Goal: Task Accomplishment & Management: Manage account settings

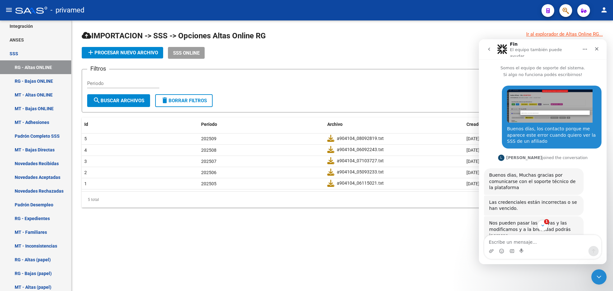
scroll to position [274, 0]
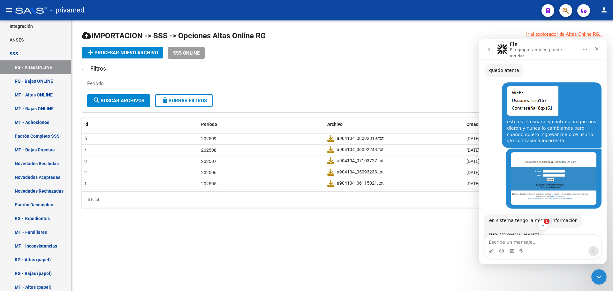
click at [521, 240] on textarea "Escribe un mensaje..." at bounding box center [542, 240] width 117 height 11
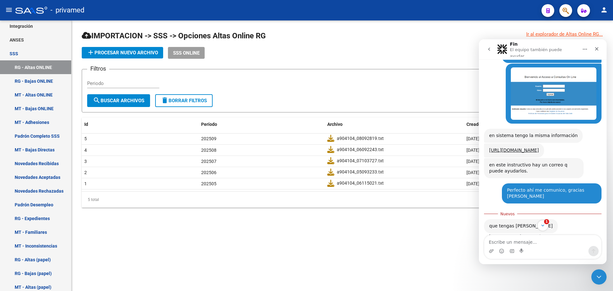
scroll to position [368, 0]
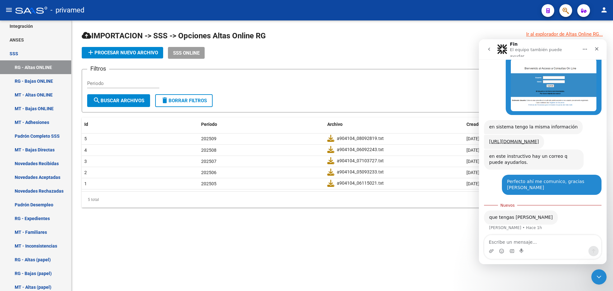
click at [510, 238] on textarea "Escribe un mensaje..." at bounding box center [542, 240] width 117 height 11
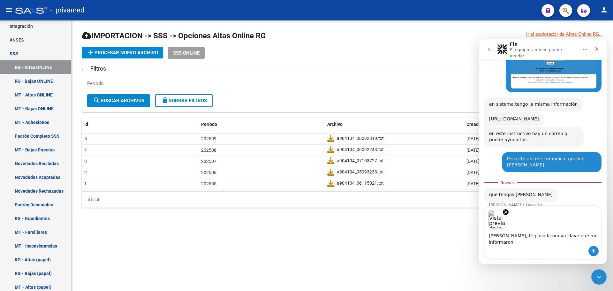
scroll to position [397, 0]
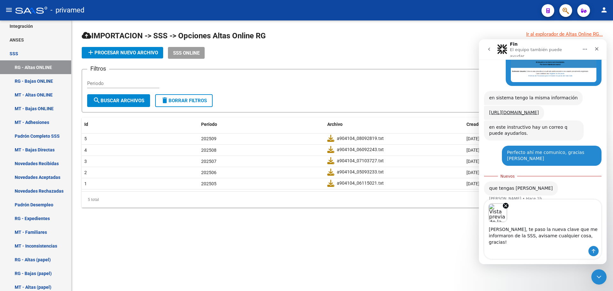
type textarea "[PERSON_NAME], te paso la nueva clave que me informaron de la SSS, avisame cual…"
click at [543, 246] on div "Intercom Messenger" at bounding box center [542, 251] width 117 height 10
click at [543, 243] on textarea "[PERSON_NAME], te paso la nueva clave que me informaron de la SSS, avisame cual…" at bounding box center [542, 234] width 117 height 24
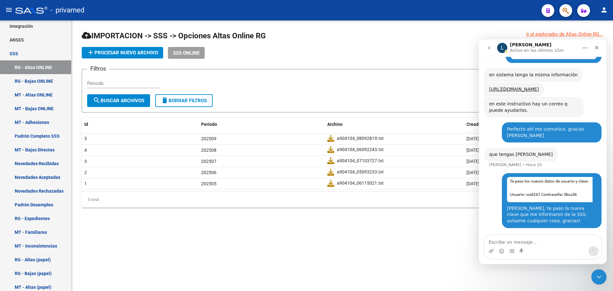
click at [455, 55] on div "add Procesar nuevo archivo SSS ONLINE" at bounding box center [342, 53] width 521 height 12
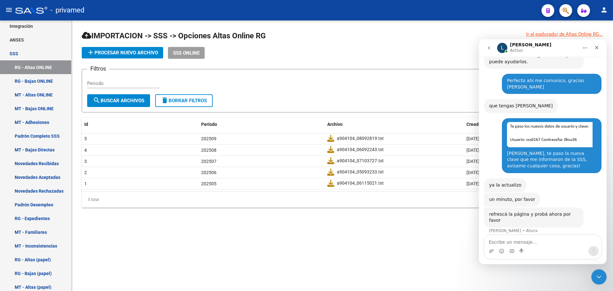
scroll to position [465, 0]
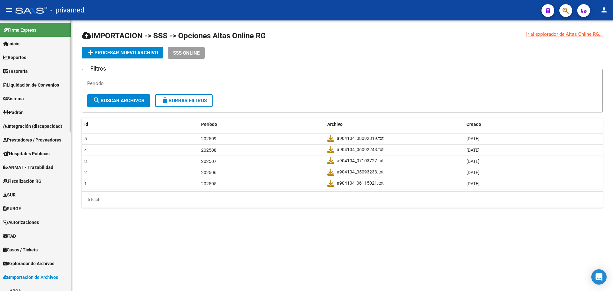
click at [28, 113] on link "Padrón" at bounding box center [35, 112] width 71 height 14
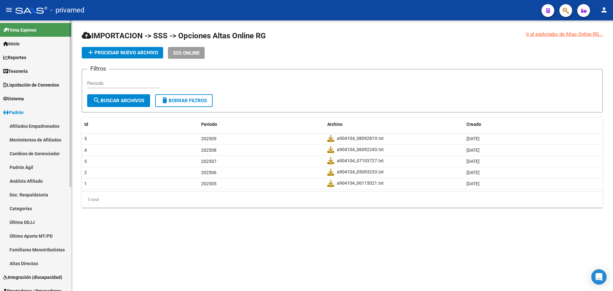
click at [34, 126] on link "Afiliados Empadronados" at bounding box center [35, 126] width 71 height 14
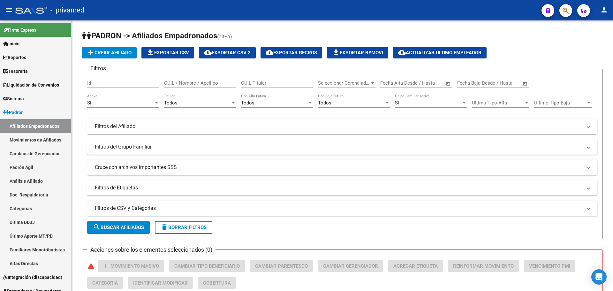
click at [565, 11] on icon "button" at bounding box center [565, 10] width 6 height 7
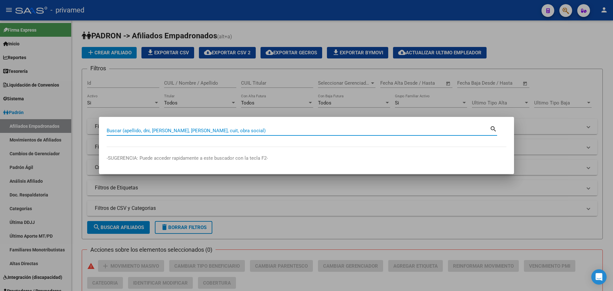
click at [211, 131] on input "Buscar (apellido, dni, [PERSON_NAME], [PERSON_NAME], cuit, obra social)" at bounding box center [298, 131] width 383 height 6
type input "grioli"
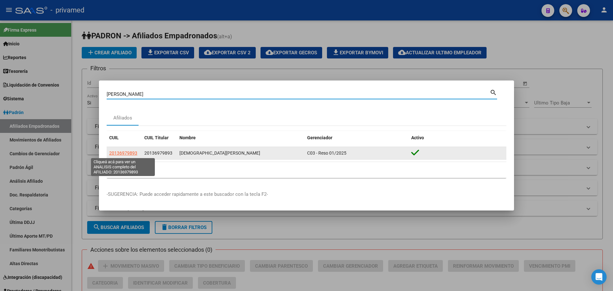
click at [131, 153] on span "20136979893" at bounding box center [123, 152] width 28 height 5
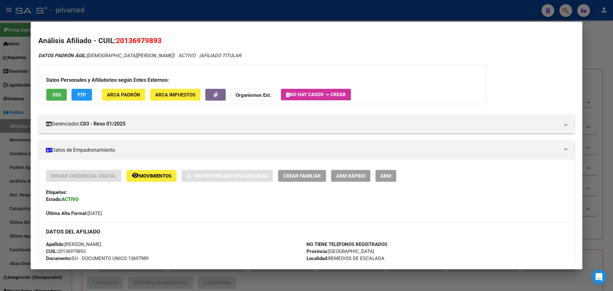
click at [55, 95] on span "SSS" at bounding box center [56, 95] width 9 height 6
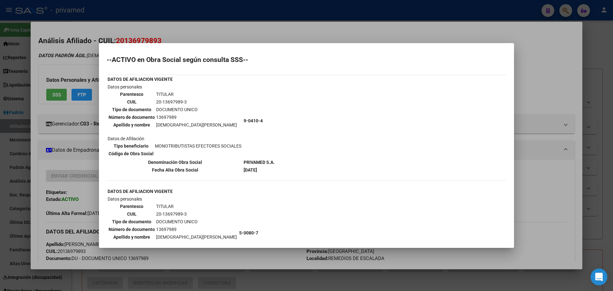
click at [599, 278] on icon "Open Intercom Messenger" at bounding box center [598, 277] width 7 height 8
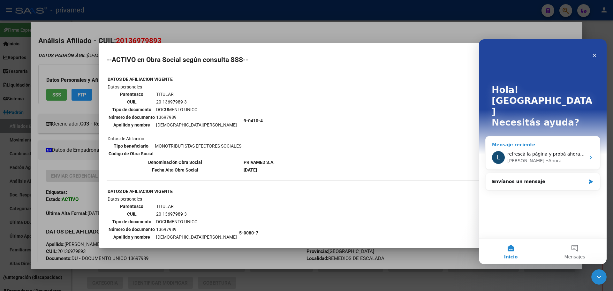
click at [591, 146] on div "L refrescá la página y probá ahora por favor Ludmila • Ahora" at bounding box center [542, 158] width 114 height 24
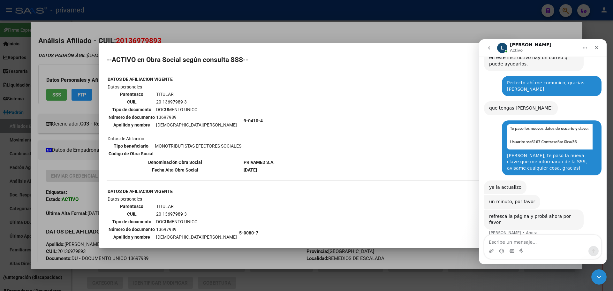
scroll to position [465, 0]
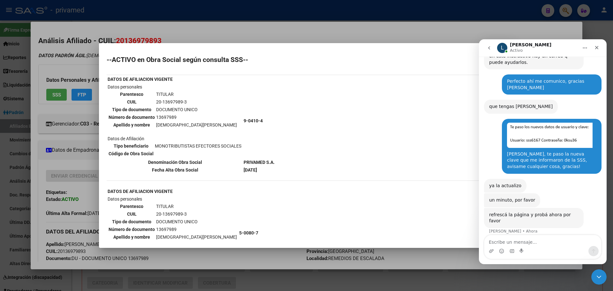
click at [225, 12] on div at bounding box center [306, 145] width 613 height 291
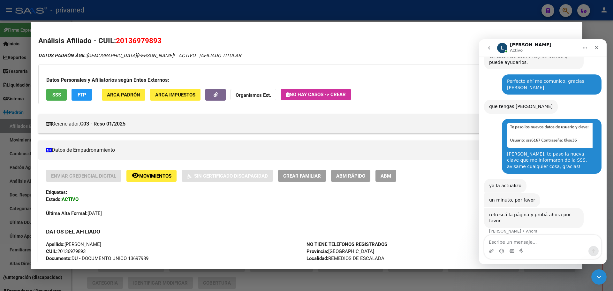
click at [204, 11] on div at bounding box center [306, 145] width 613 height 291
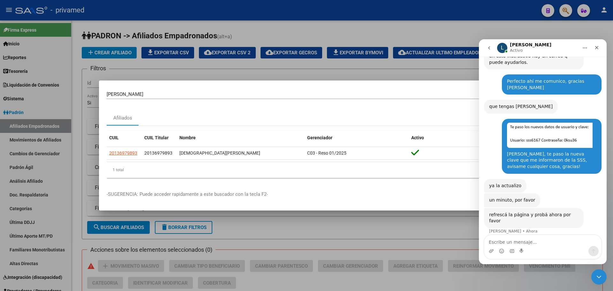
click at [262, 29] on div at bounding box center [306, 145] width 613 height 291
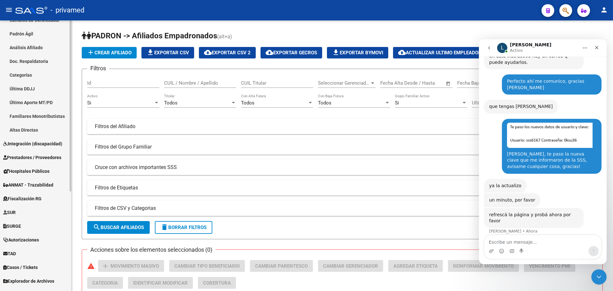
scroll to position [158, 0]
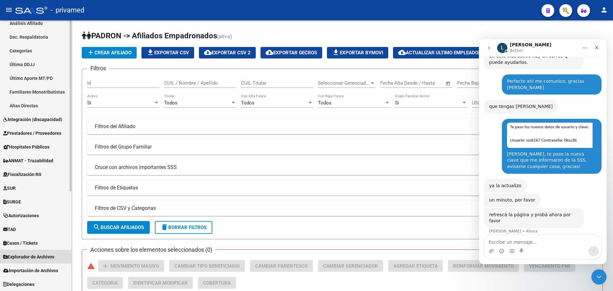
click at [36, 259] on span "Explorador de Archivos" at bounding box center [28, 256] width 51 height 7
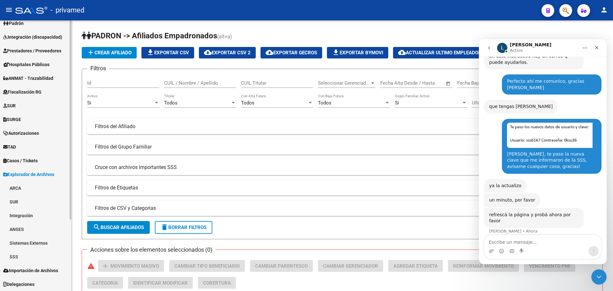
scroll to position [89, 0]
click at [27, 258] on link "SSS" at bounding box center [35, 257] width 71 height 14
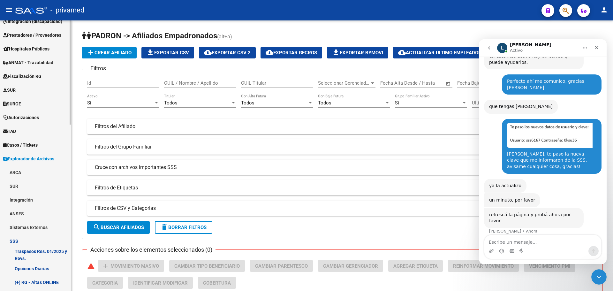
scroll to position [153, 0]
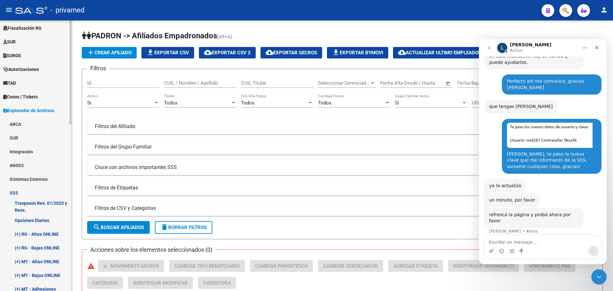
click at [45, 247] on link "(+) RG - Bajas ONLINE" at bounding box center [35, 248] width 71 height 14
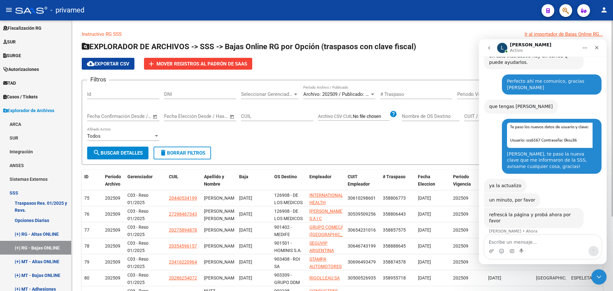
click at [116, 151] on span "search Buscar Detalles" at bounding box center [118, 153] width 50 height 6
click at [345, 95] on span "Archivo: 202509 / Publicado: 202508" at bounding box center [342, 94] width 78 height 6
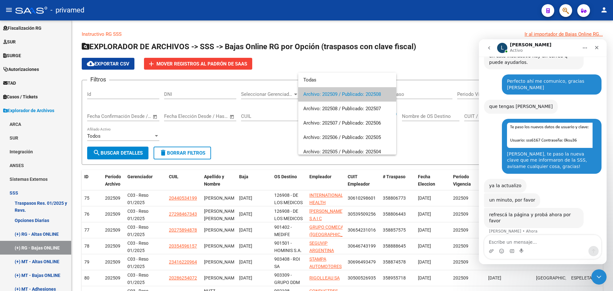
click at [346, 96] on span "Archivo: 202509 / Publicado: 202508" at bounding box center [347, 94] width 88 height 14
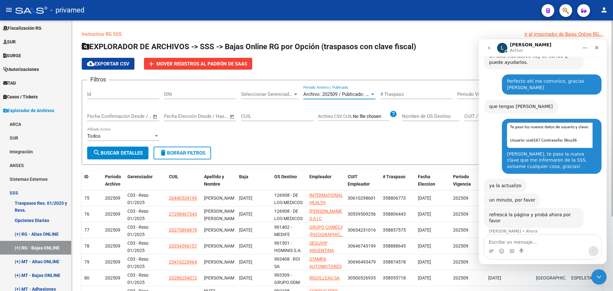
click at [391, 61] on div "cloud_download Exportar CSV add Mover registros al PADRÓN de SAAS" at bounding box center [342, 64] width 521 height 12
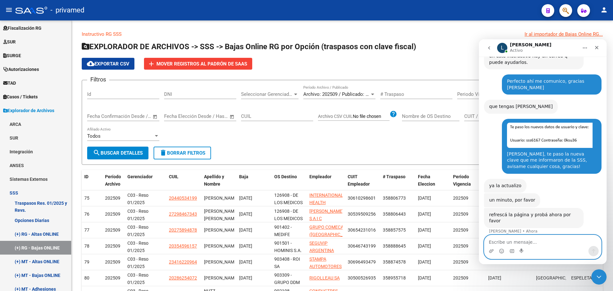
click at [512, 242] on textarea "Escribe un mensaje..." at bounding box center [542, 240] width 117 height 11
type textarea "Perfecto, ahora sí, mil gracias por tu gestión!"
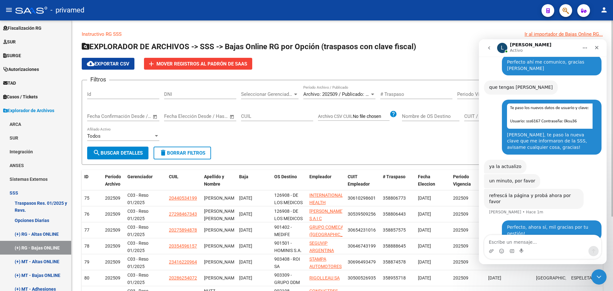
click at [373, 144] on div "Filtros Id DNI Seleccionar Gerenciador Seleccionar Gerenciador Archivo: 202509 …" at bounding box center [342, 115] width 510 height 61
click at [596, 48] on icon "Cerrar" at bounding box center [597, 48] width 4 height 4
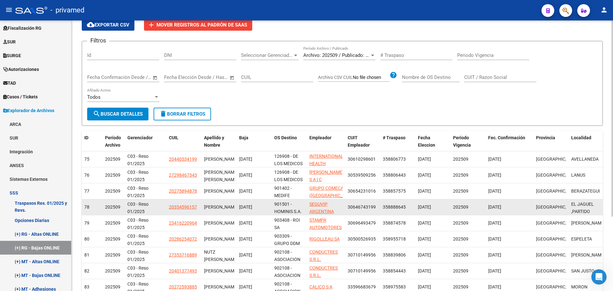
scroll to position [0, 0]
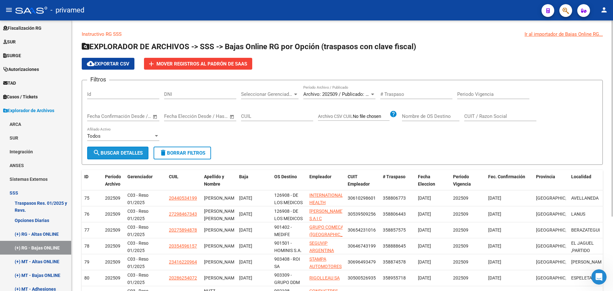
click at [121, 152] on span "search Buscar Detalles" at bounding box center [118, 153] width 50 height 6
click at [555, 37] on div "Ir al importador de Bajas Online RG..." at bounding box center [563, 34] width 78 height 7
click at [554, 35] on div "Ir al importador de Bajas Online RG..." at bounding box center [563, 34] width 78 height 7
click at [603, 13] on mat-icon "person" at bounding box center [604, 10] width 8 height 8
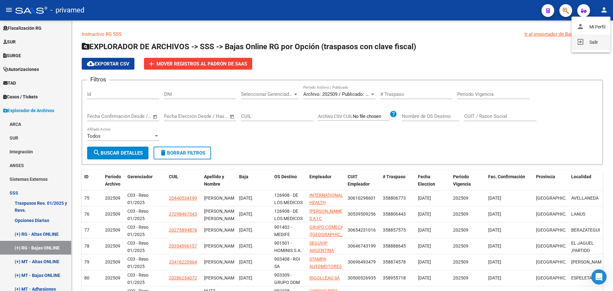
click at [590, 43] on button "exit_to_app Salir" at bounding box center [590, 41] width 39 height 15
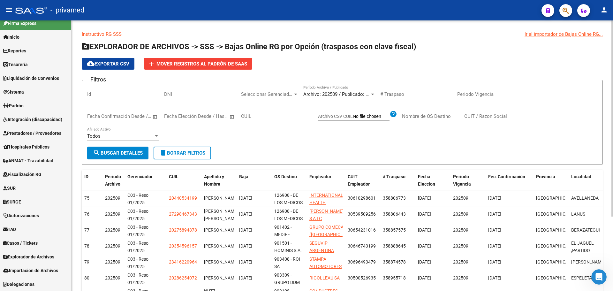
scroll to position [7, 0]
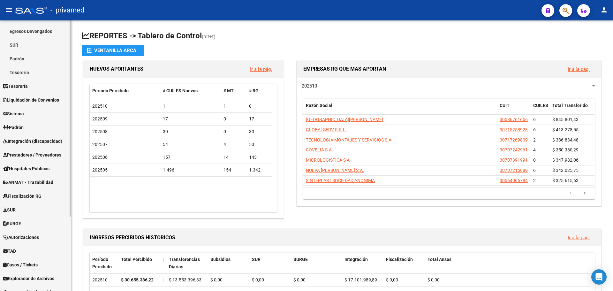
scroll to position [103, 0]
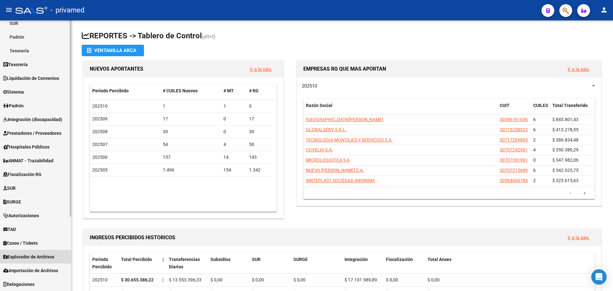
click at [36, 257] on span "Explorador de Archivos" at bounding box center [28, 256] width 51 height 7
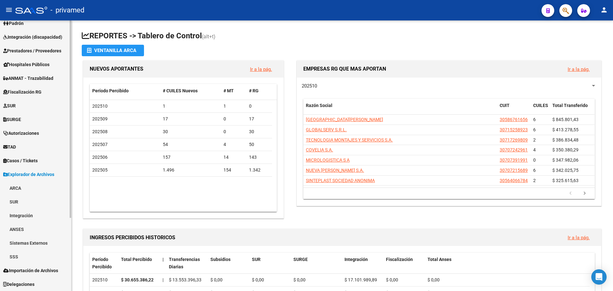
scroll to position [89, 0]
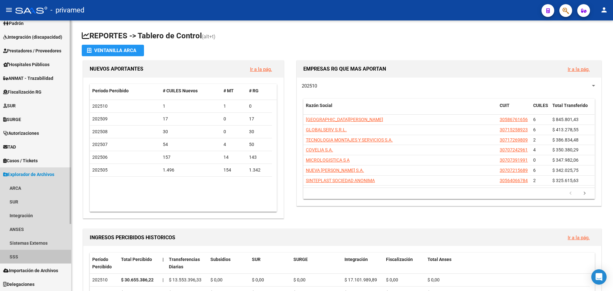
click at [37, 252] on link "SSS" at bounding box center [35, 257] width 71 height 14
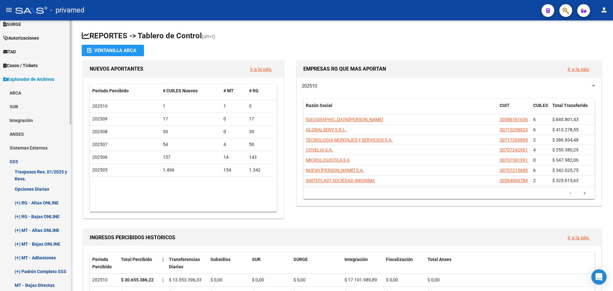
scroll to position [185, 0]
click at [48, 215] on link "(+) RG - Bajas ONLINE" at bounding box center [35, 216] width 71 height 14
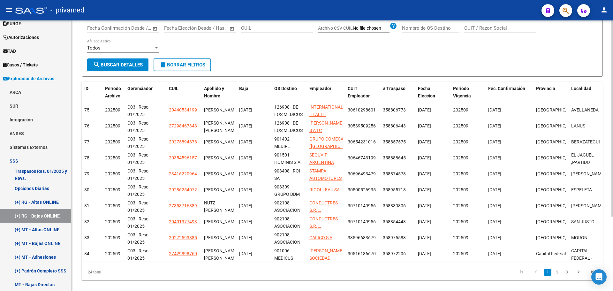
scroll to position [96, 0]
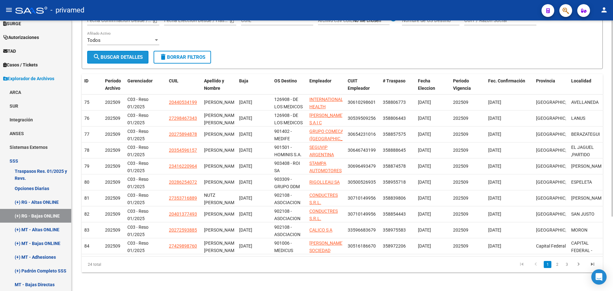
click at [111, 56] on span "search Buscar Detalles" at bounding box center [118, 57] width 50 height 6
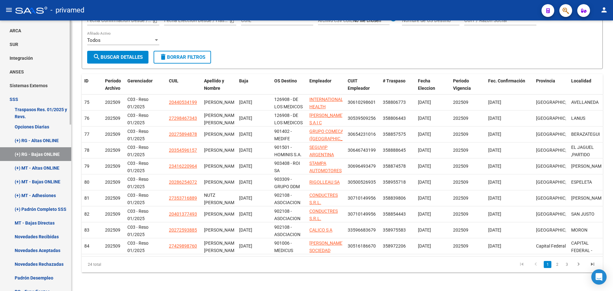
scroll to position [249, 0]
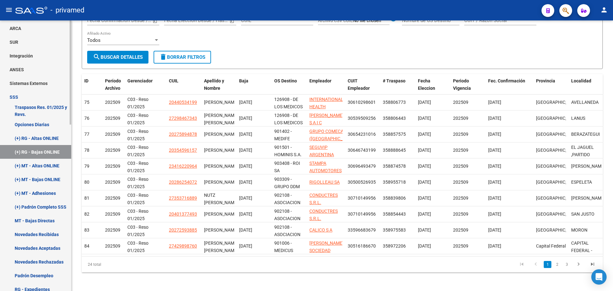
click at [41, 122] on link "Opciones Diarias" at bounding box center [35, 124] width 71 height 14
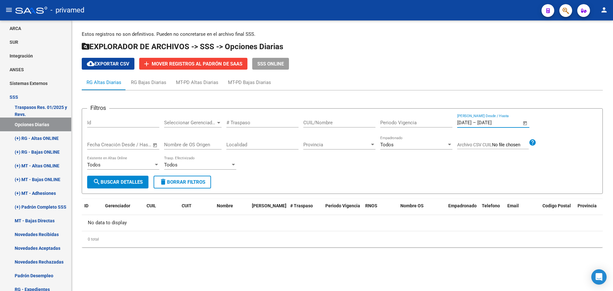
click at [469, 124] on input "[DATE]" at bounding box center [464, 123] width 14 height 6
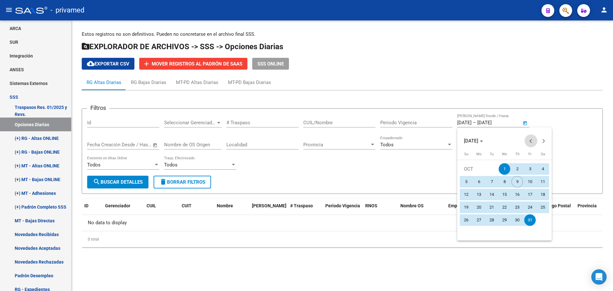
click at [528, 143] on span "Previous month" at bounding box center [530, 140] width 13 height 13
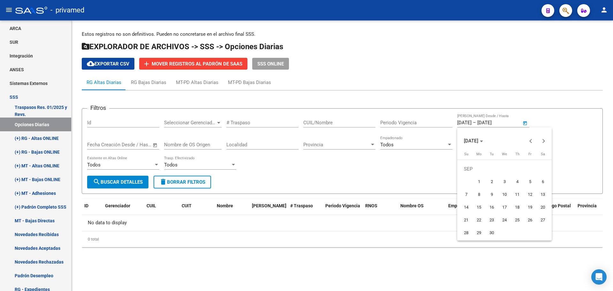
click at [481, 178] on span "1" at bounding box center [478, 181] width 11 height 11
type input "[DATE]"
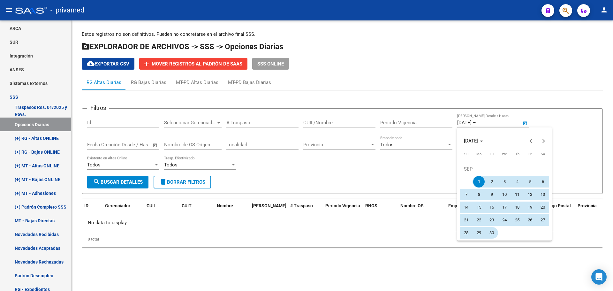
click at [496, 228] on button "30" at bounding box center [491, 232] width 13 height 13
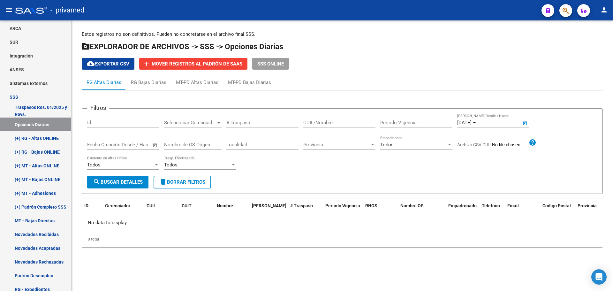
type input "[DATE]"
click at [105, 181] on span "search Buscar Detalles" at bounding box center [118, 182] width 50 height 6
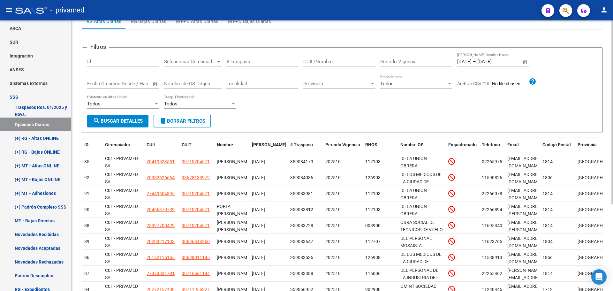
scroll to position [64, 0]
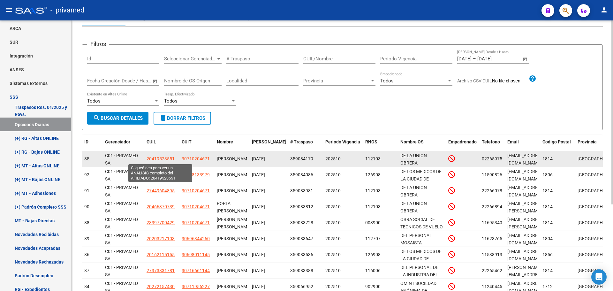
click at [156, 159] on span "20419523551" at bounding box center [160, 158] width 28 height 5
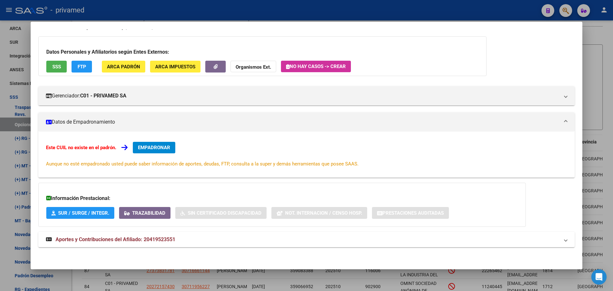
scroll to position [0, 0]
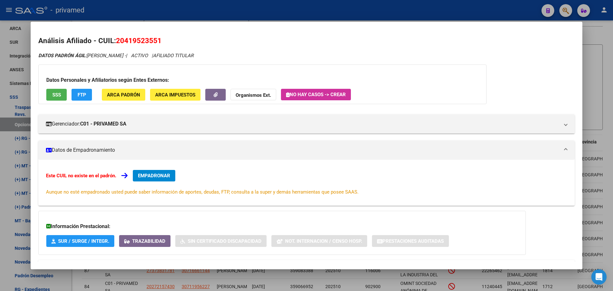
click at [221, 12] on div at bounding box center [306, 145] width 613 height 291
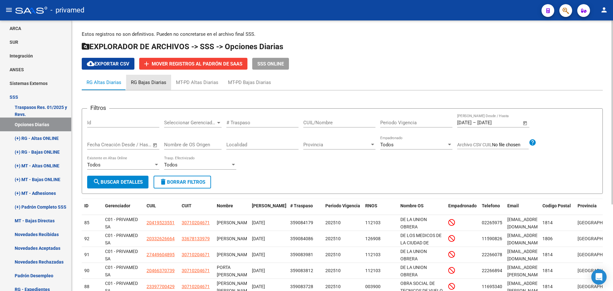
click at [136, 79] on div "RG Bajas Diarias" at bounding box center [148, 82] width 35 height 7
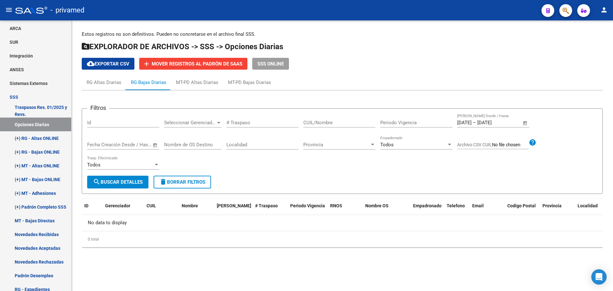
click at [471, 123] on input "[DATE]" at bounding box center [464, 123] width 14 height 6
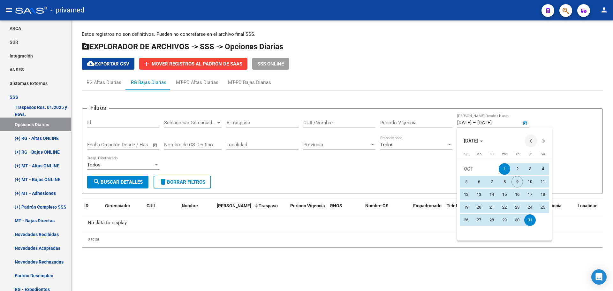
click at [529, 143] on span "Previous month" at bounding box center [530, 140] width 13 height 13
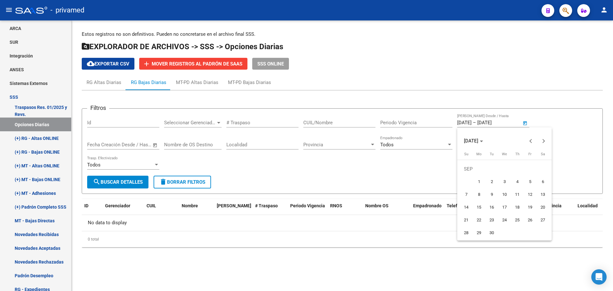
click at [480, 177] on span "1" at bounding box center [478, 181] width 11 height 11
type input "[DATE]"
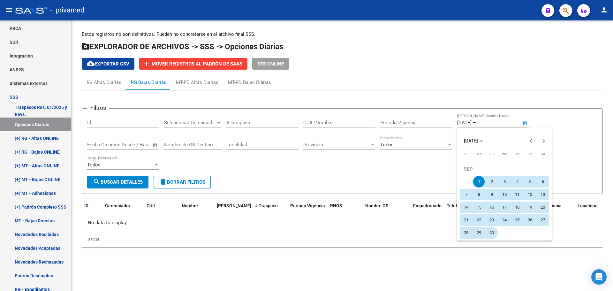
click at [489, 234] on span "30" at bounding box center [491, 232] width 11 height 11
type input "[DATE]"
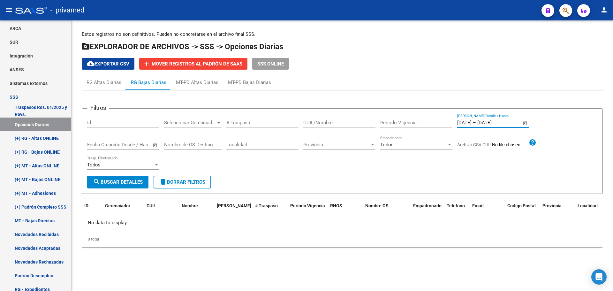
click at [121, 182] on span "search Buscar Detalles" at bounding box center [118, 182] width 50 height 6
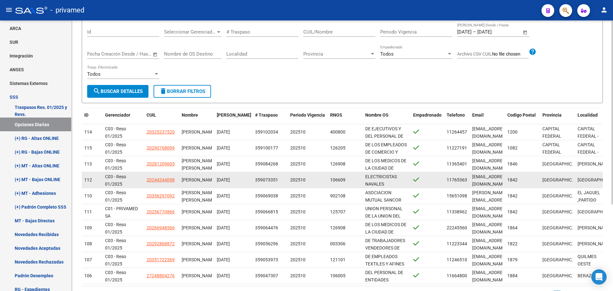
scroll to position [127, 0]
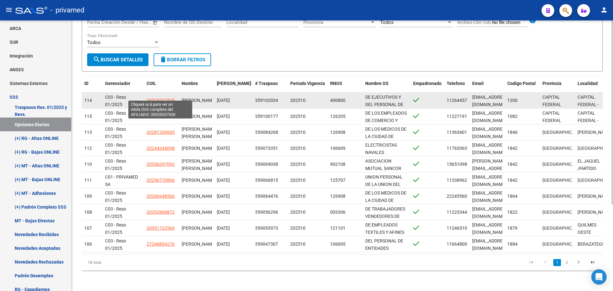
click at [160, 98] on span "20325237520" at bounding box center [160, 100] width 28 height 5
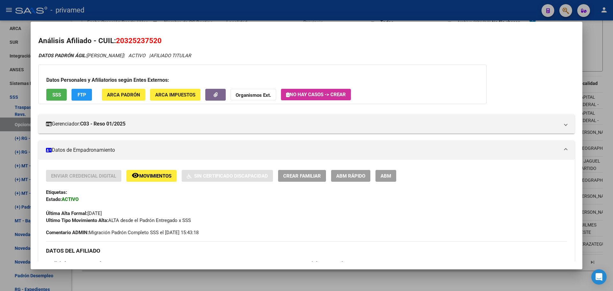
click at [187, 15] on div at bounding box center [306, 145] width 613 height 291
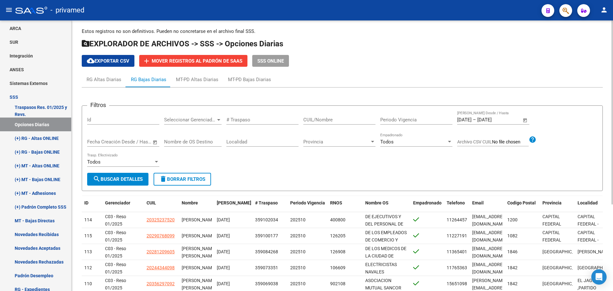
scroll to position [0, 0]
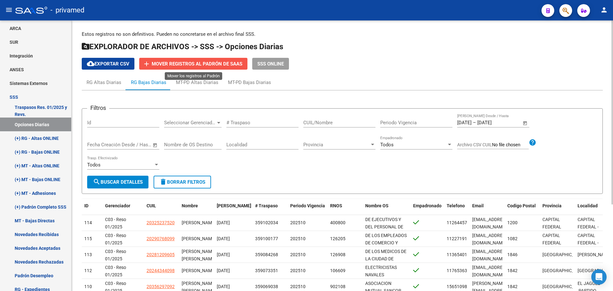
click at [187, 64] on span "Mover registros al PADRÓN de SAAS" at bounding box center [197, 64] width 91 height 6
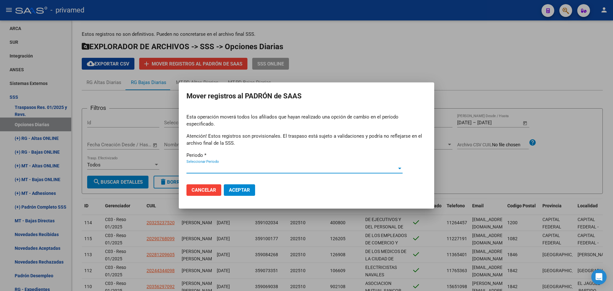
click at [205, 165] on span "Seleccionar Periodo" at bounding box center [291, 168] width 210 height 6
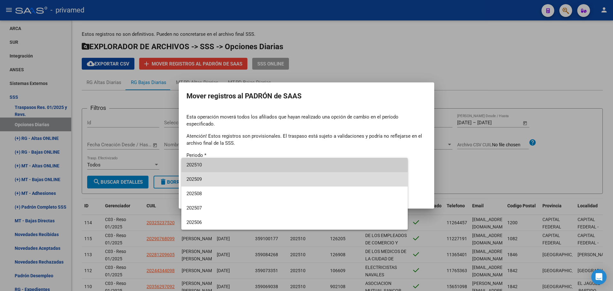
click at [207, 176] on span "202509" at bounding box center [294, 179] width 216 height 14
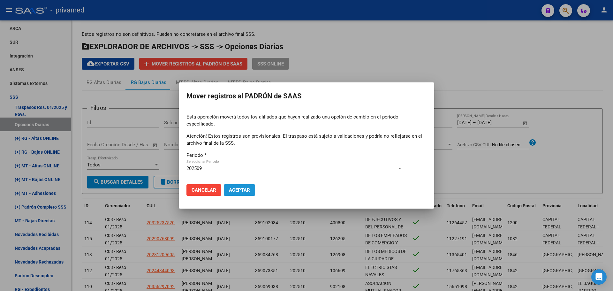
click at [241, 187] on span "Aceptar" at bounding box center [239, 190] width 21 height 6
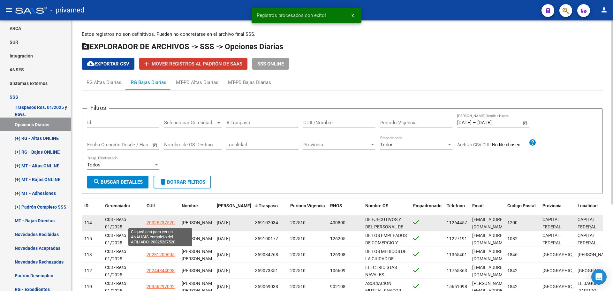
click at [163, 222] on span "20325237520" at bounding box center [160, 222] width 28 height 5
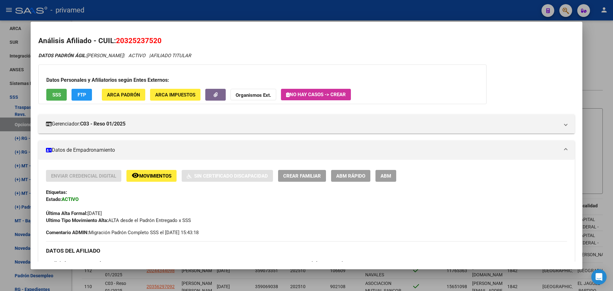
click at [214, 10] on div at bounding box center [306, 145] width 613 height 291
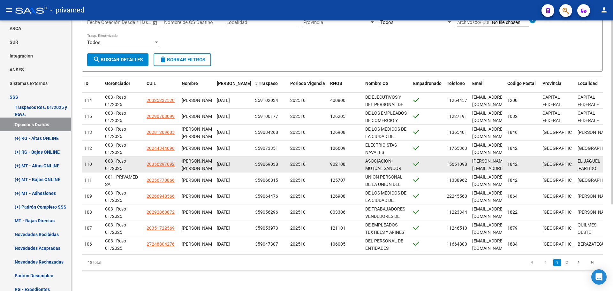
scroll to position [127, 0]
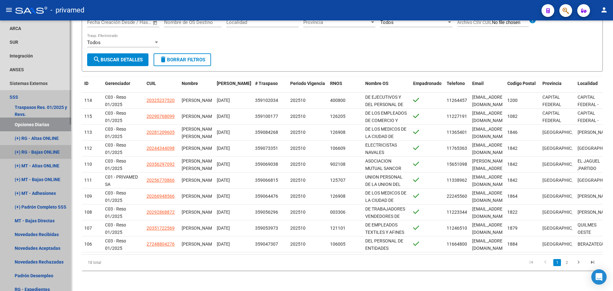
click at [55, 153] on link "(+) RG - Bajas ONLINE" at bounding box center [35, 152] width 71 height 14
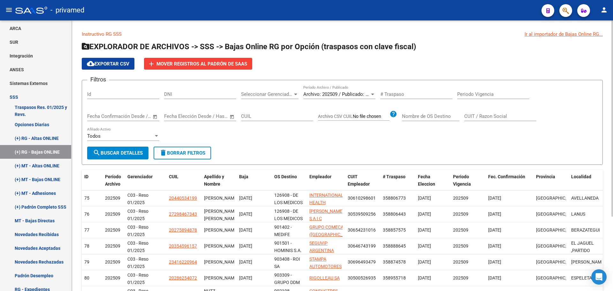
click at [328, 97] on div "Archivo: 202509 / Publicado: 202508 Período Archivo / Publicado" at bounding box center [339, 92] width 72 height 14
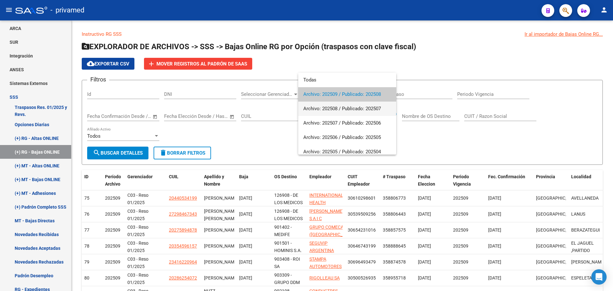
click at [327, 108] on span "Archivo: 202508 / Publicado: 202507" at bounding box center [347, 108] width 88 height 14
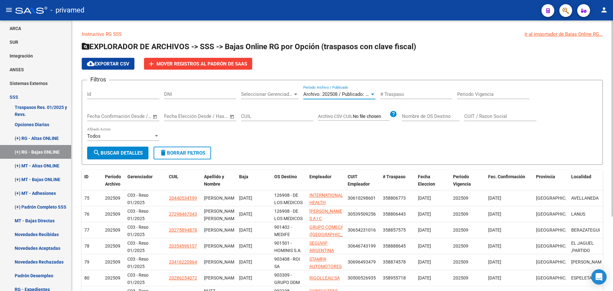
click at [321, 94] on span "Archivo: 202508 / Publicado: 202507" at bounding box center [342, 94] width 78 height 6
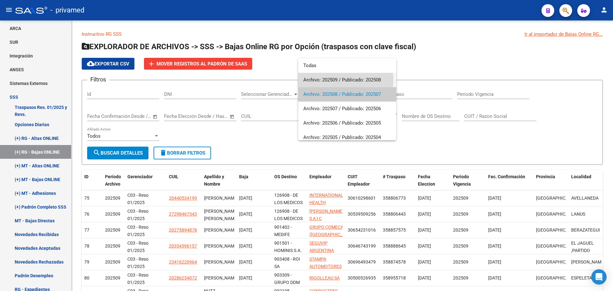
click at [333, 80] on span "Archivo: 202509 / Publicado: 202508" at bounding box center [347, 80] width 88 height 14
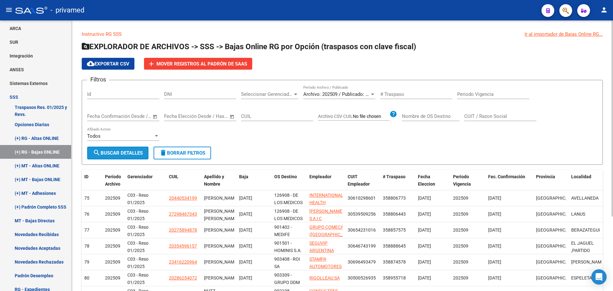
click at [124, 153] on span "search Buscar Detalles" at bounding box center [118, 153] width 50 height 6
click at [598, 281] on div "Open Intercom Messenger" at bounding box center [598, 276] width 17 height 17
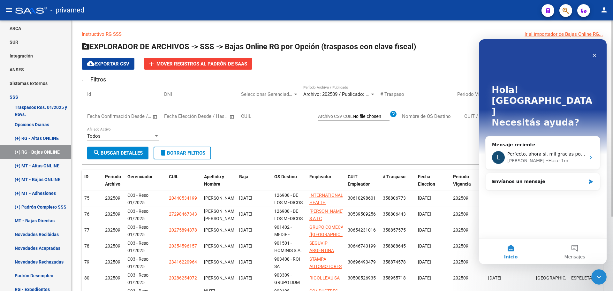
click at [436, 139] on div "Filtros Id DNI Seleccionar Gerenciador Seleccionar Gerenciador Archivo: 202509 …" at bounding box center [342, 115] width 510 height 61
click at [458, 36] on p "Instructivo RG SSS Ir al importador de Bajas Online RG..." at bounding box center [342, 34] width 521 height 7
click at [462, 6] on div "- privamed" at bounding box center [275, 10] width 521 height 14
click at [596, 57] on div "Cerrar" at bounding box center [594, 54] width 11 height 11
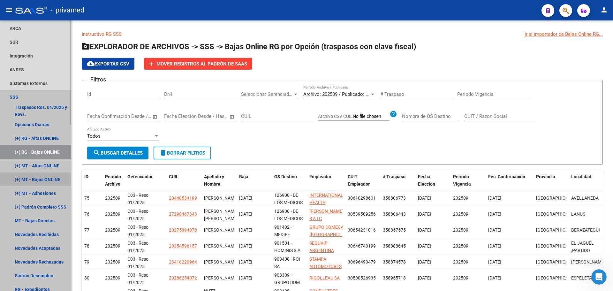
click at [39, 176] on link "(+) MT - Bajas ONLINE" at bounding box center [35, 179] width 71 height 14
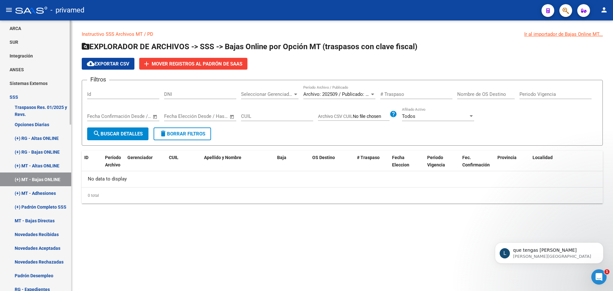
click at [41, 151] on link "(+) RG - Bajas ONLINE" at bounding box center [35, 152] width 71 height 14
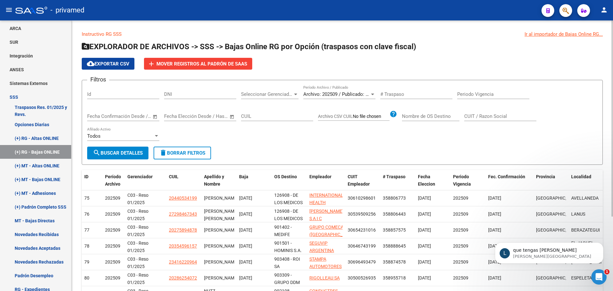
click at [346, 93] on span "Archivo: 202509 / Publicado: 202508" at bounding box center [342, 94] width 78 height 6
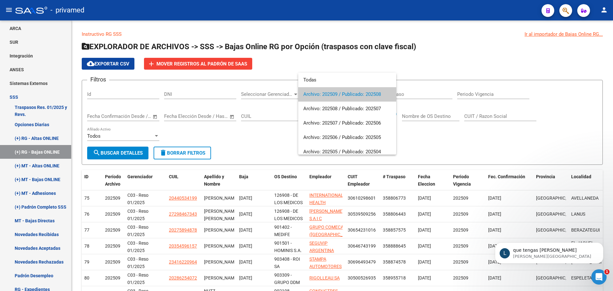
click at [459, 58] on div at bounding box center [306, 145] width 613 height 291
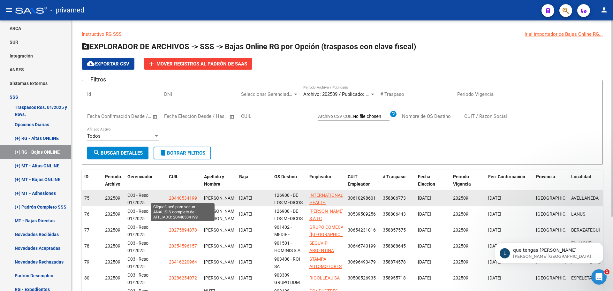
click at [176, 196] on span "20440534199" at bounding box center [183, 197] width 28 height 5
type textarea "20440534199"
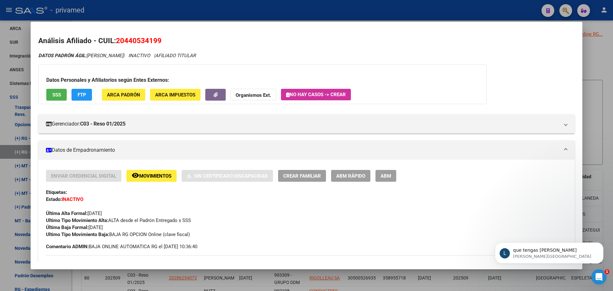
click at [227, 11] on div at bounding box center [306, 145] width 613 height 291
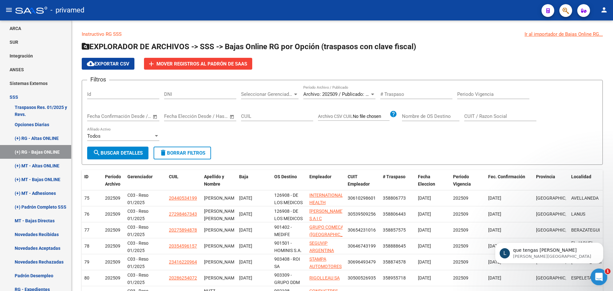
click at [601, 280] on div "Abrir Intercom Messenger" at bounding box center [597, 275] width 21 height 21
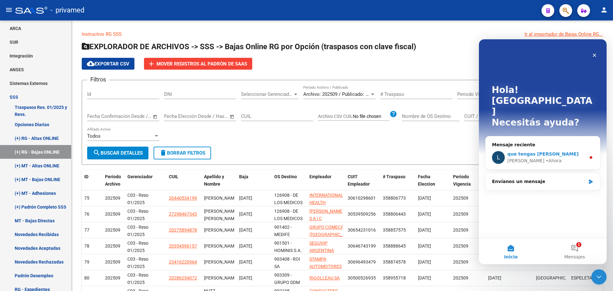
click at [583, 157] on div "[PERSON_NAME][GEOGRAPHIC_DATA]" at bounding box center [546, 160] width 79 height 7
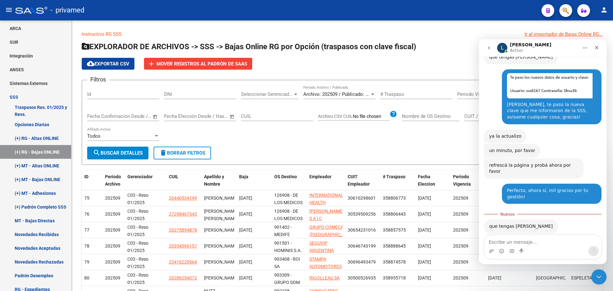
scroll to position [514, 0]
type textarea "Igual para vos!"
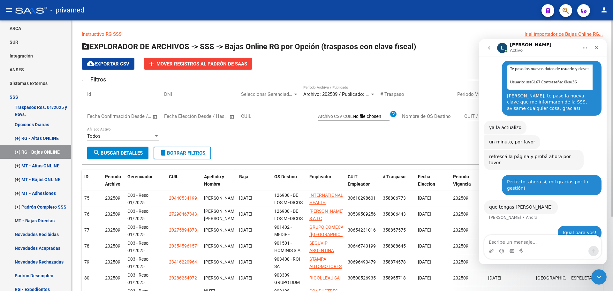
click at [311, 146] on div "Filtros Id DNI Seleccionar Gerenciador Seleccionar Gerenciador Archivo: 202509 …" at bounding box center [342, 115] width 510 height 61
click at [596, 47] on icon "Cerrar" at bounding box center [597, 48] width 4 height 4
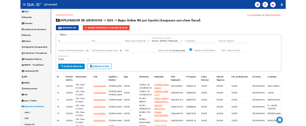
scroll to position [0, 0]
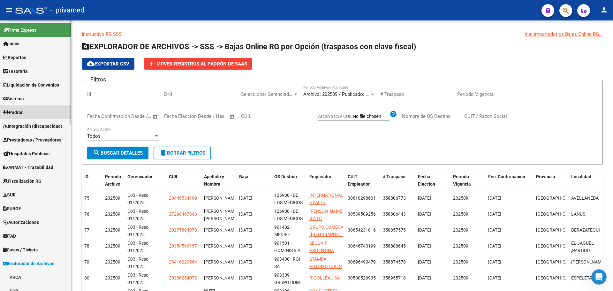
click at [35, 111] on link "Padrón" at bounding box center [35, 112] width 71 height 14
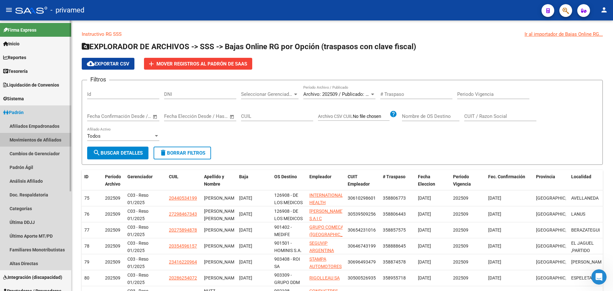
click at [48, 139] on link "Movimientos de Afiliados" at bounding box center [35, 140] width 71 height 14
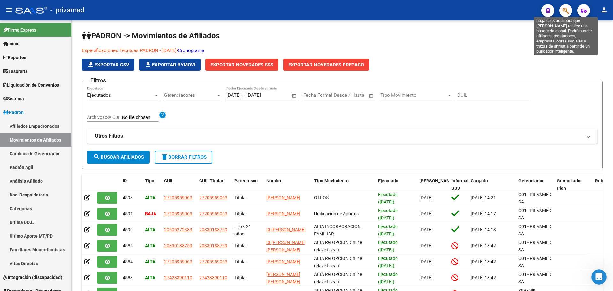
click at [566, 13] on icon "button" at bounding box center [565, 10] width 6 height 7
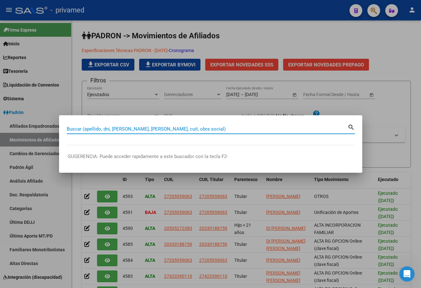
click at [80, 128] on input "Buscar (apellido, dni, [PERSON_NAME], [PERSON_NAME], cuit, obra social)" at bounding box center [207, 129] width 281 height 6
paste input "20261997127"
type input "20261997127"
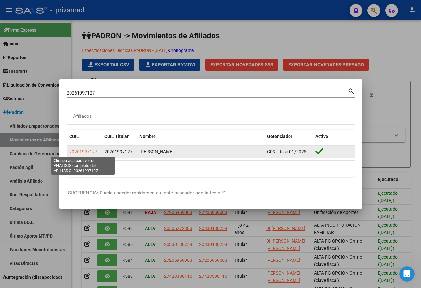
click at [85, 151] on span "20261997127" at bounding box center [83, 151] width 28 height 5
type textarea "20261997127"
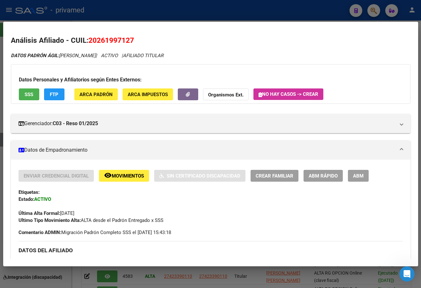
click at [363, 178] on span "ABM" at bounding box center [358, 176] width 11 height 6
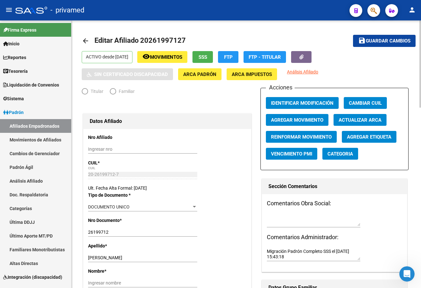
radio input "true"
type input "30-71059809-2"
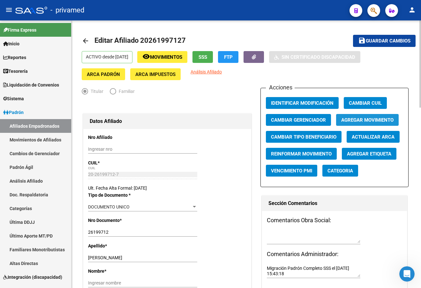
click at [376, 119] on span "Agregar Movimiento" at bounding box center [367, 120] width 52 height 6
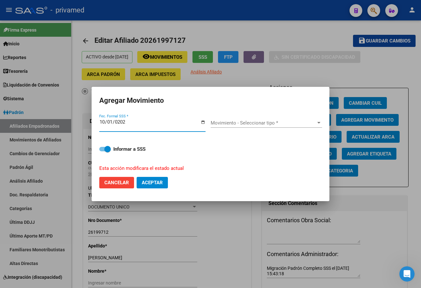
type input "[DATE]"
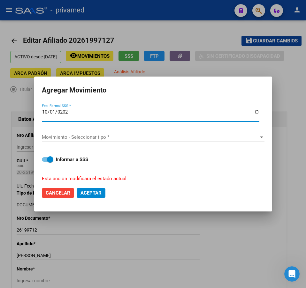
scroll to position [522, 0]
click at [64, 141] on div "Movimiento - Seleccionar tipo * Movimiento - Seleccionar tipo *" at bounding box center [153, 137] width 222 height 10
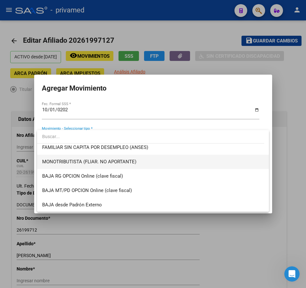
scroll to position [415, 0]
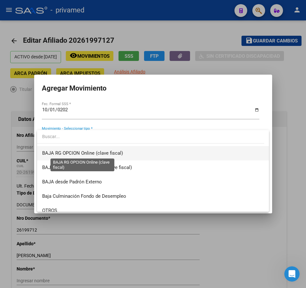
click at [113, 154] on span "BAJA RG OPCION Online (clave fiscal)" at bounding box center [82, 153] width 81 height 6
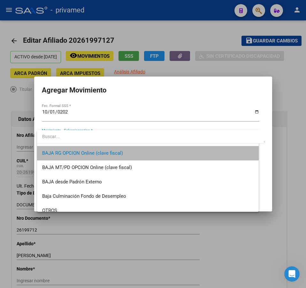
scroll to position [416, 0]
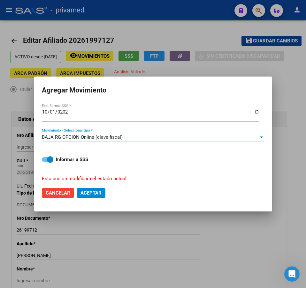
click at [94, 193] on span "Aceptar" at bounding box center [90, 193] width 21 height 6
checkbox input "false"
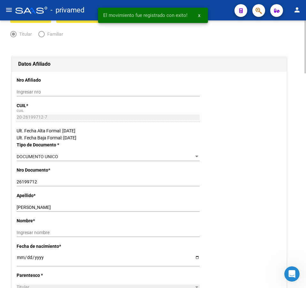
scroll to position [0, 0]
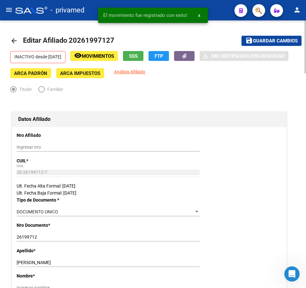
click at [12, 41] on mat-icon "arrow_back" at bounding box center [14, 41] width 8 height 8
